Goal: Information Seeking & Learning: Check status

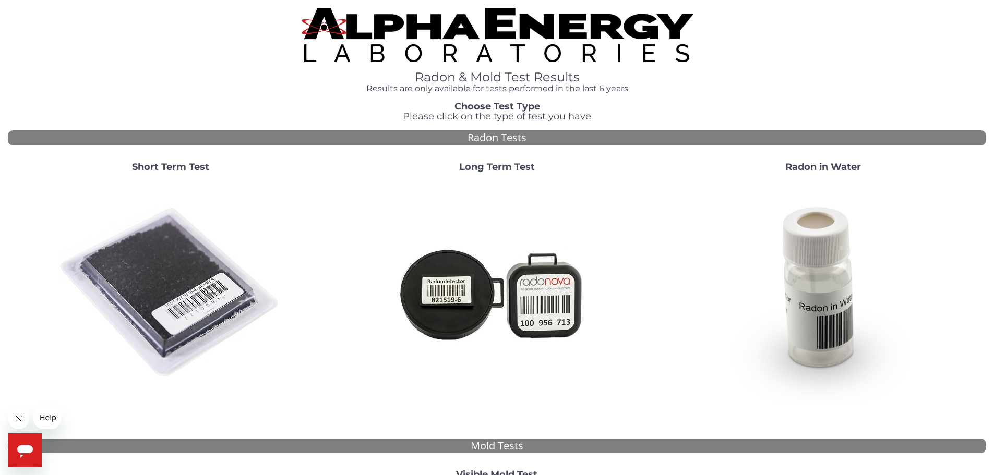
click at [140, 283] on img at bounding box center [170, 293] width 224 height 224
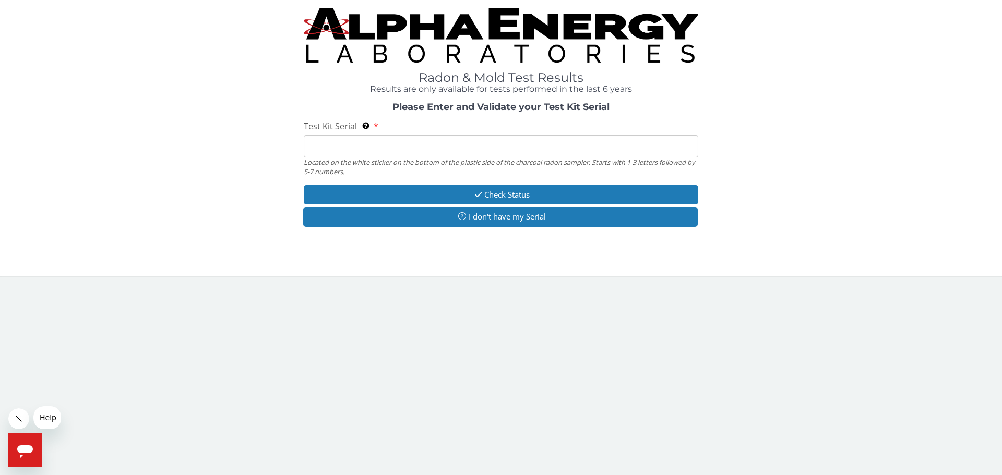
click at [339, 145] on input "Test Kit Serial Located on the white sticker on the bottom of the plastic side …" at bounding box center [501, 146] width 394 height 22
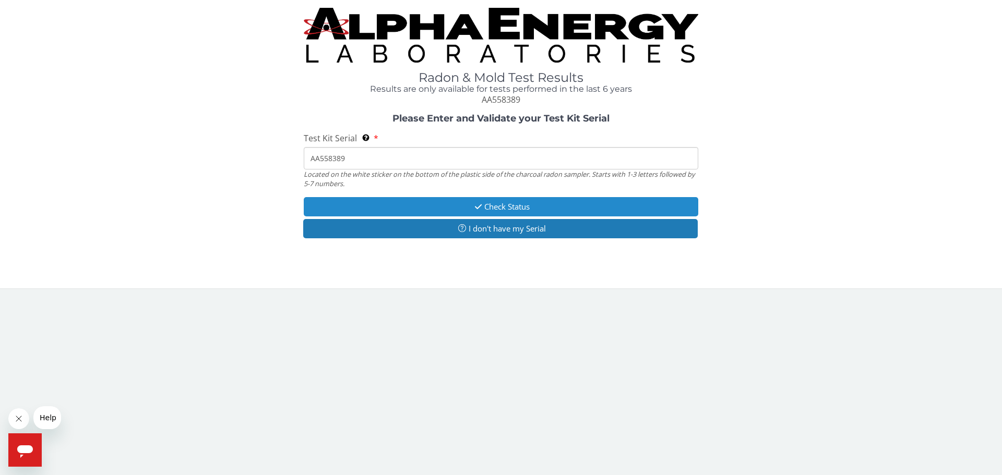
type input "AA558389"
click at [491, 209] on button "Check Status" at bounding box center [501, 206] width 394 height 19
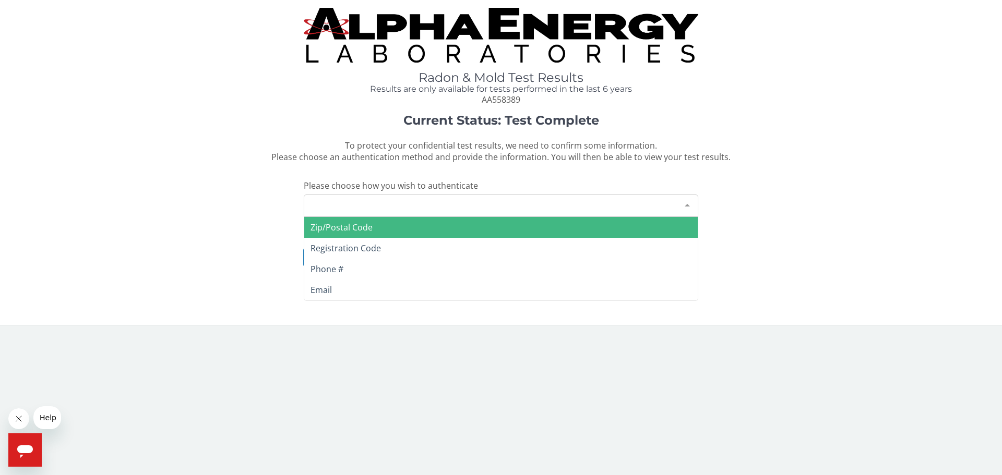
click at [424, 207] on div "Please make a selection" at bounding box center [501, 206] width 394 height 22
click at [406, 236] on span "Zip/Postal Code" at bounding box center [500, 227] width 393 height 21
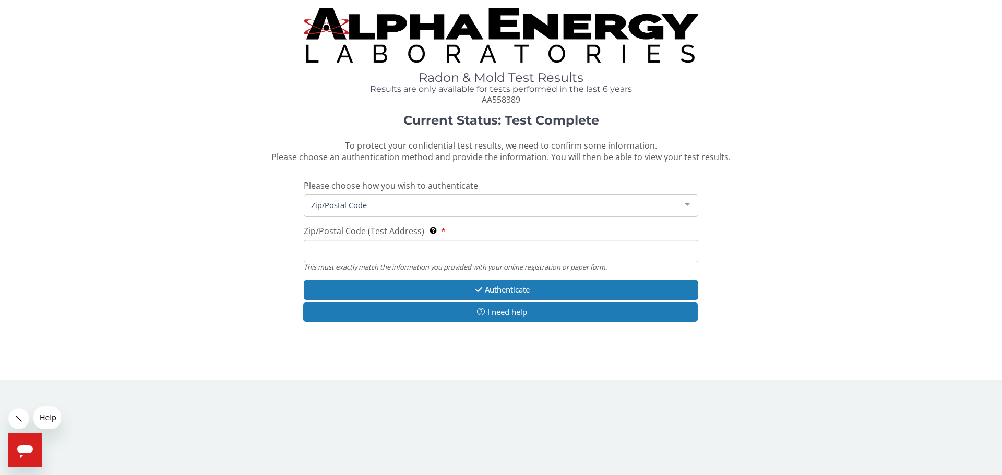
click at [373, 253] on input "Zip/Postal Code (Test Address) This must exactly match the information you prov…" at bounding box center [501, 251] width 394 height 22
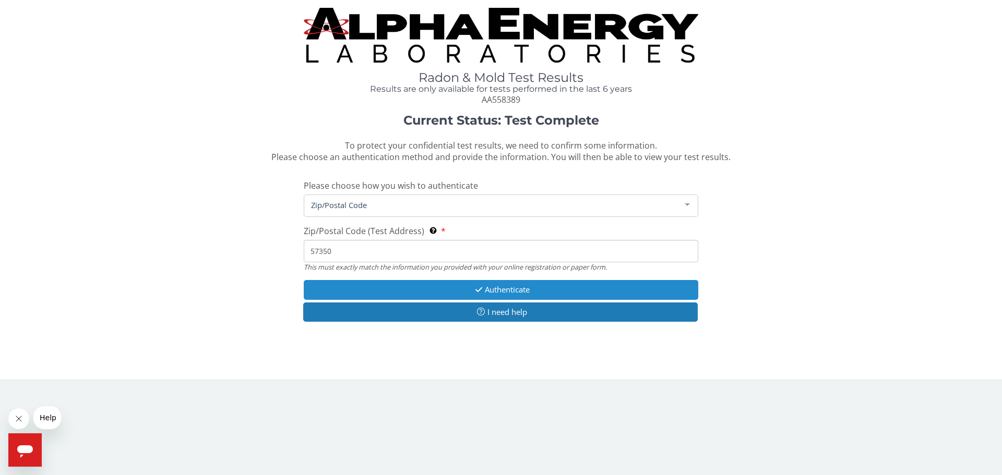
type input "57350"
click at [565, 291] on button "Authenticate" at bounding box center [501, 289] width 394 height 19
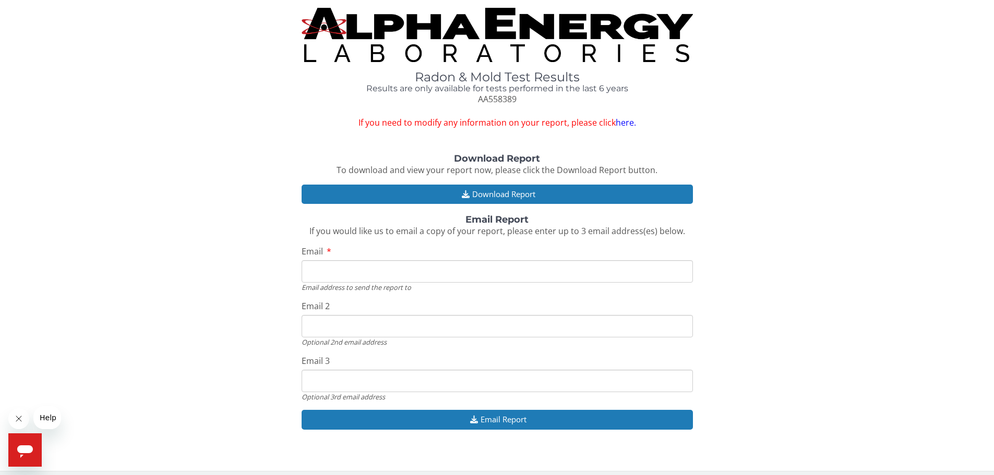
click at [618, 121] on link "here." at bounding box center [626, 122] width 20 height 11
